Goal: Obtain resource: Download file/media

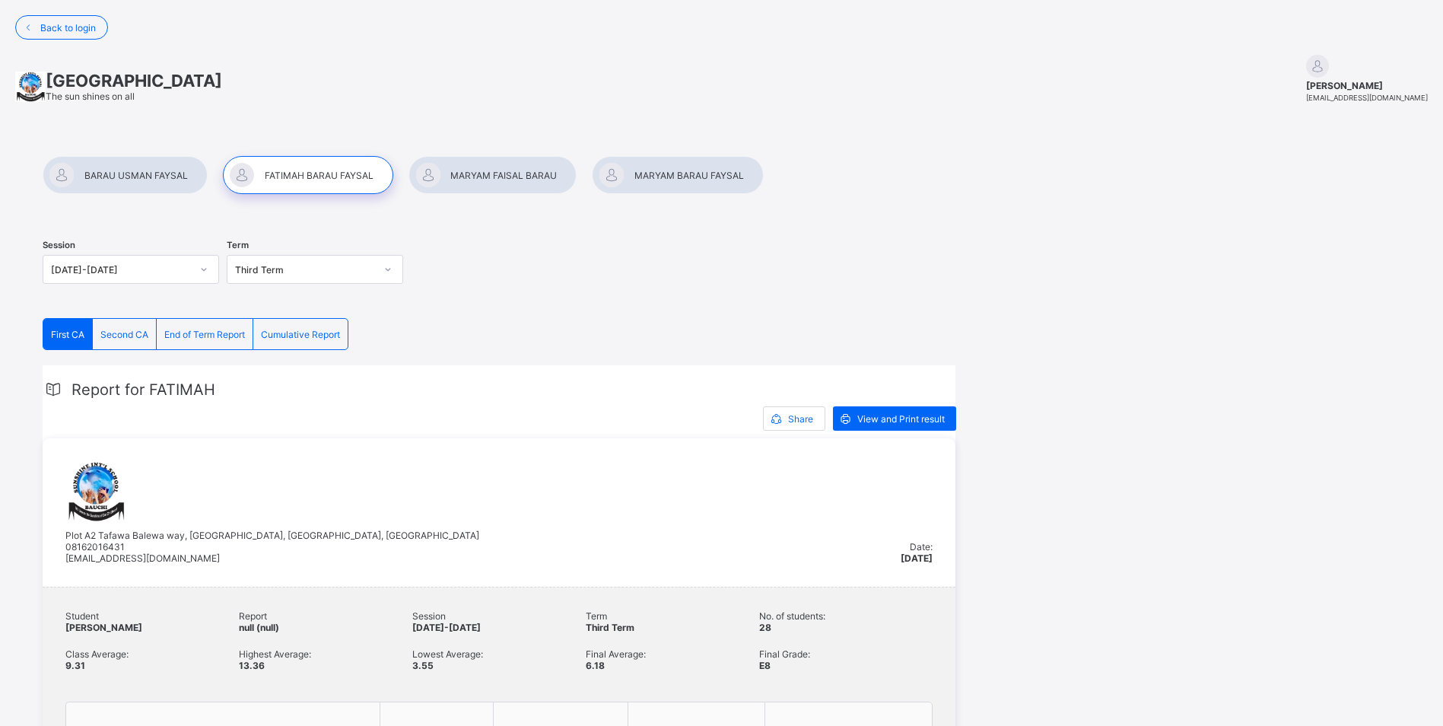
click at [207, 331] on span "End of Term Report" at bounding box center [204, 334] width 81 height 11
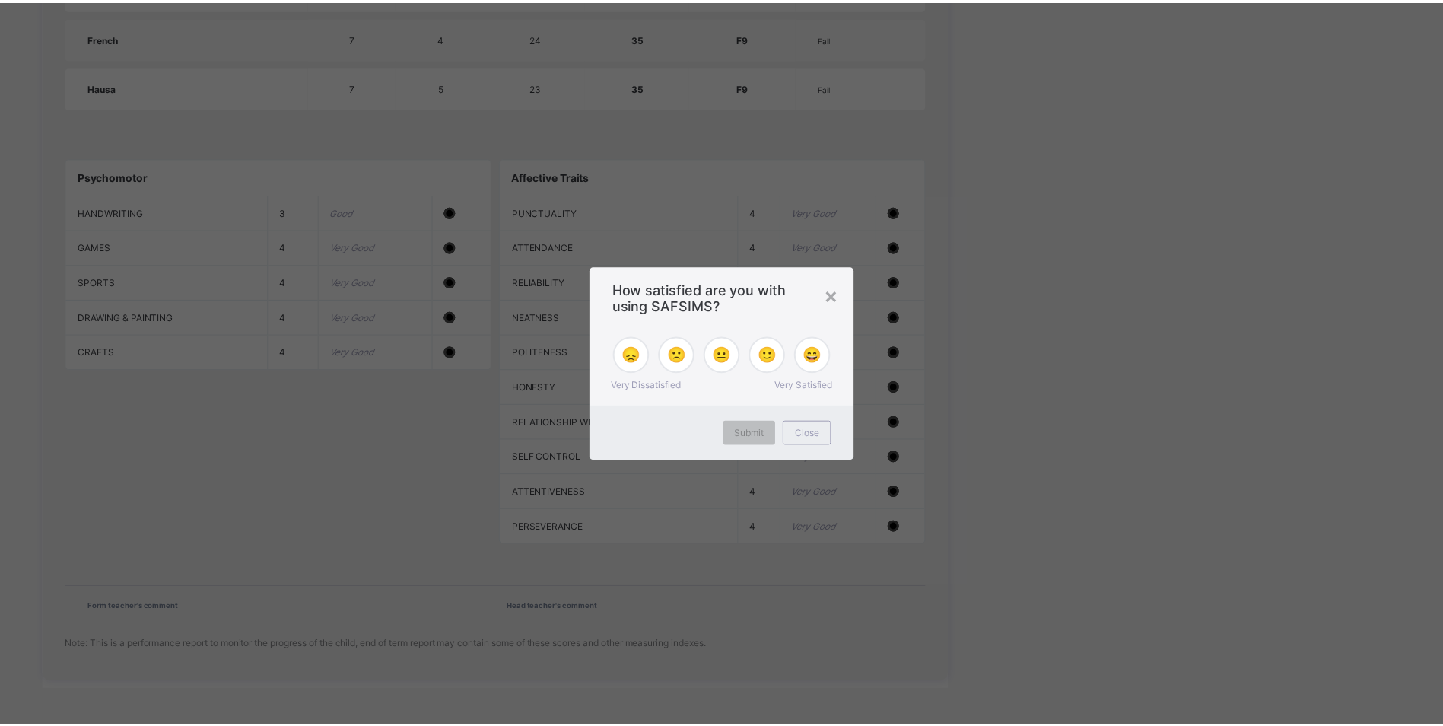
scroll to position [1198, 0]
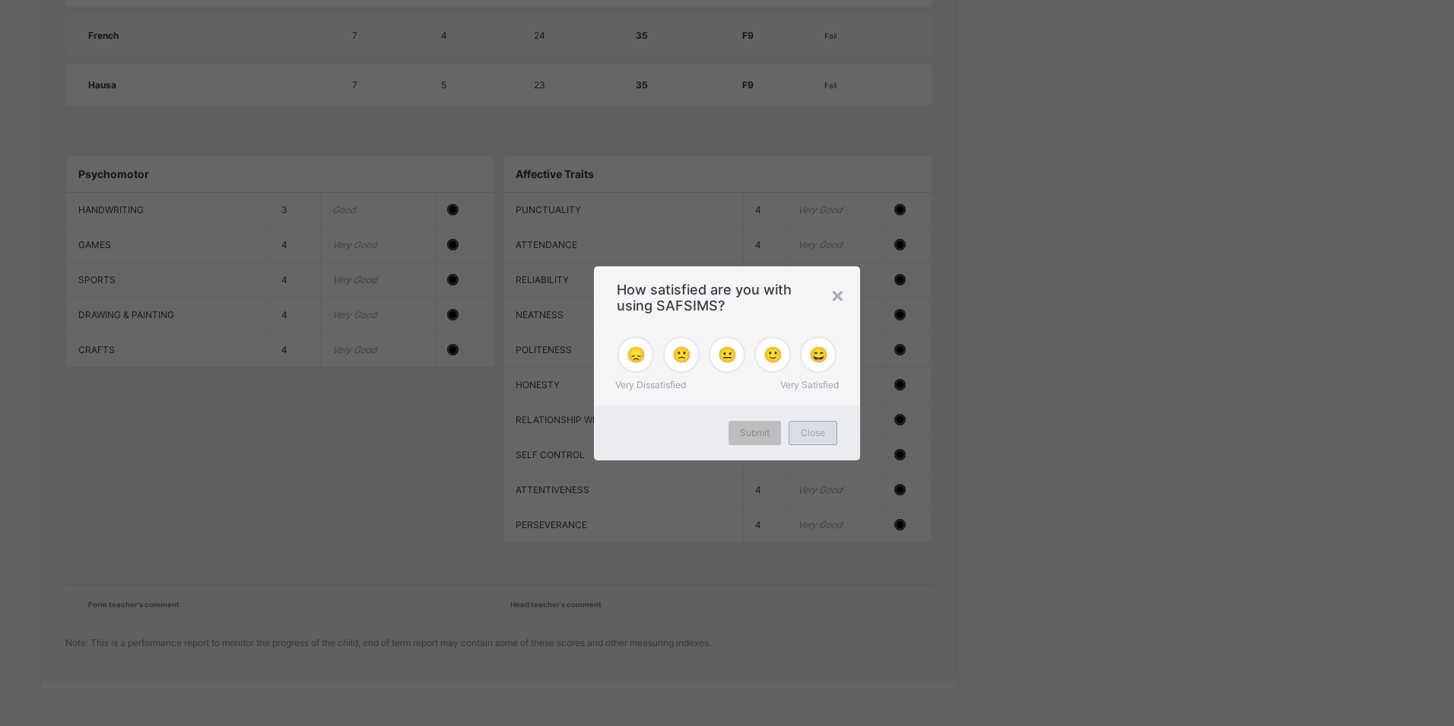
click at [820, 440] on div "Close" at bounding box center [813, 433] width 49 height 24
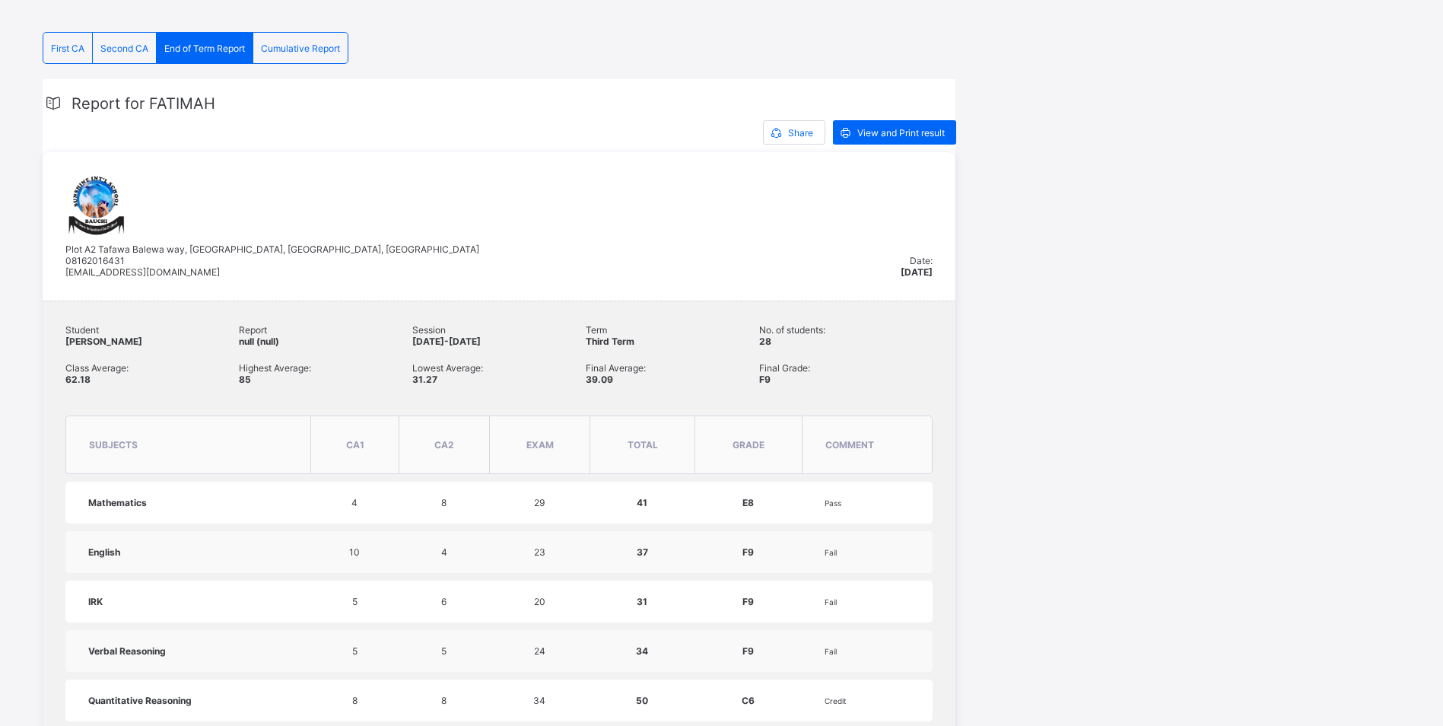
scroll to position [285, 0]
click at [872, 135] on span "View and Print result" at bounding box center [900, 133] width 87 height 11
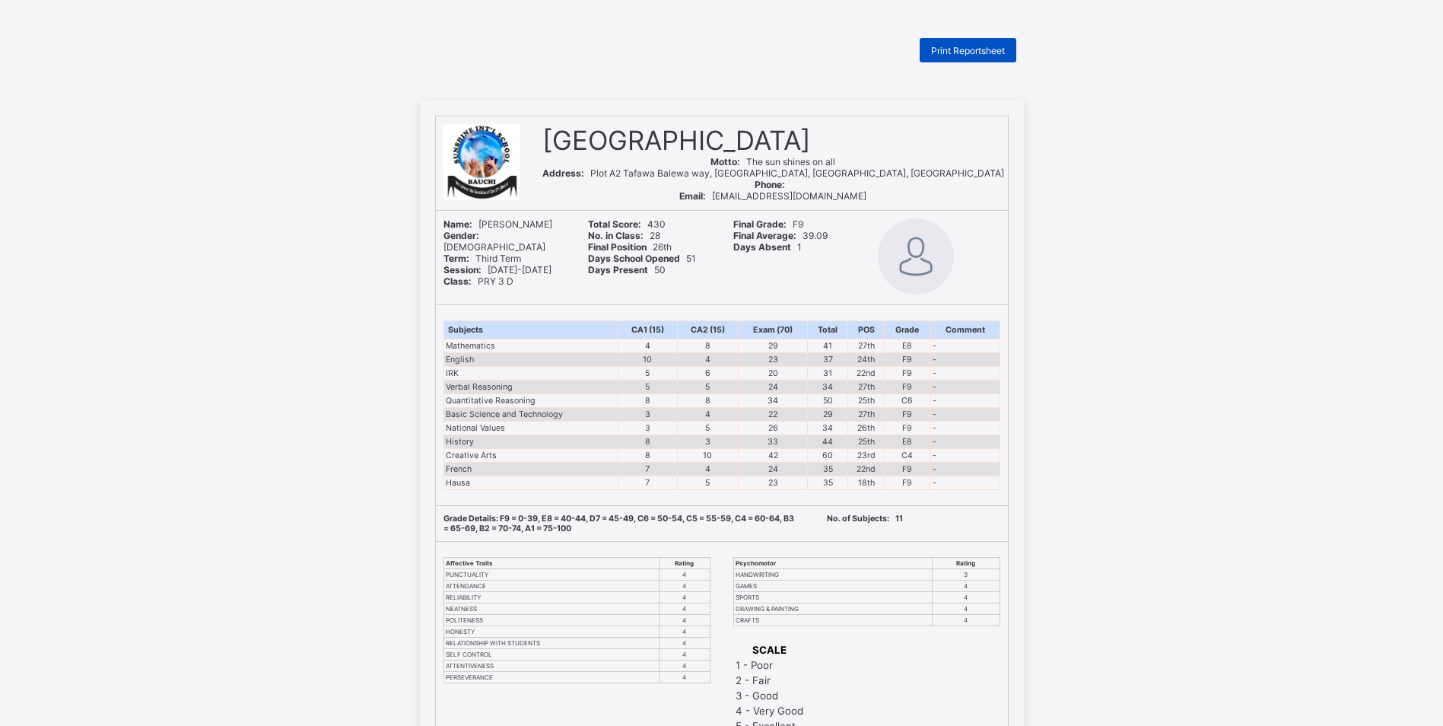
click at [953, 52] on span "Print Reportsheet" at bounding box center [968, 50] width 74 height 11
